Goal: Task Accomplishment & Management: Manage account settings

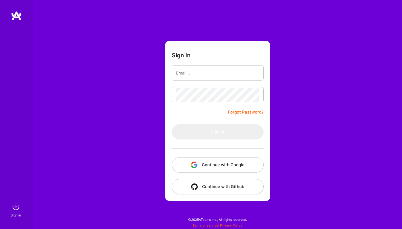
click at [226, 165] on button "Continue with Google" at bounding box center [218, 164] width 92 height 15
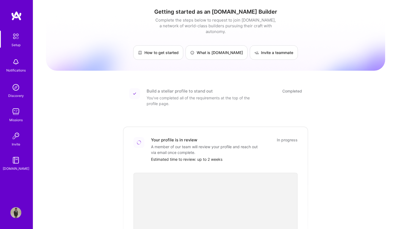
click at [5, 62] on div "Notifications" at bounding box center [16, 64] width 34 height 19
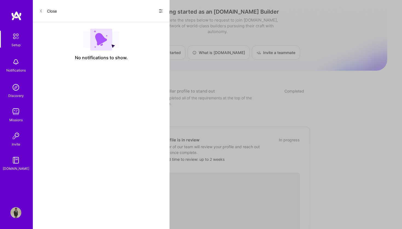
click at [46, 2] on div "Close Show all notifications Show unread notifications only" at bounding box center [101, 11] width 137 height 22
click at [49, 11] on button "Close" at bounding box center [47, 11] width 17 height 9
